Goal: Navigation & Orientation: Go to known website

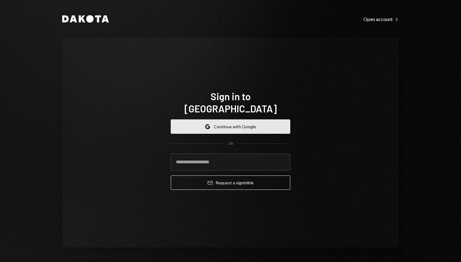
click at [207, 124] on icon "button" at bounding box center [207, 125] width 4 height 2
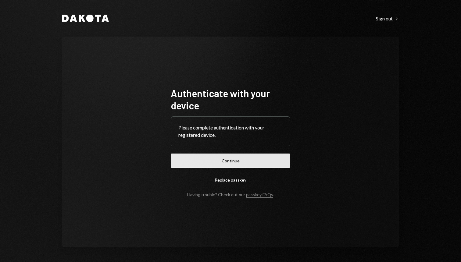
click at [259, 154] on button "Continue" at bounding box center [230, 161] width 119 height 14
